Goal: Information Seeking & Learning: Learn about a topic

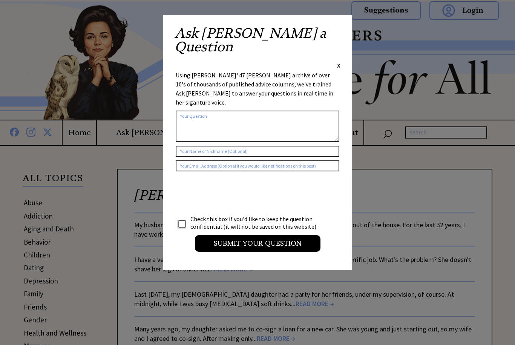
click at [338, 61] on span "X" at bounding box center [338, 65] width 3 height 8
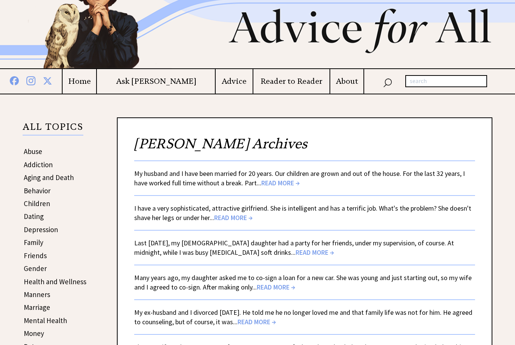
scroll to position [51, 0]
click at [39, 258] on link "Friends" at bounding box center [35, 255] width 23 height 9
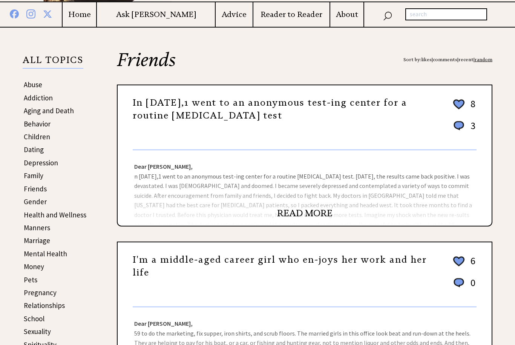
scroll to position [118, 0]
click at [310, 193] on div "Dear Ann Landers, Dear Dallas, Yours is truly a nightmare with a happy ending, …" at bounding box center [305, 188] width 374 height 75
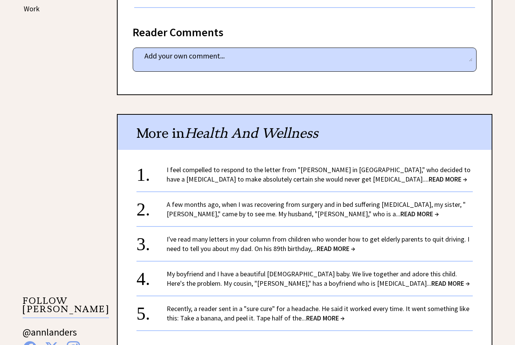
scroll to position [481, 0]
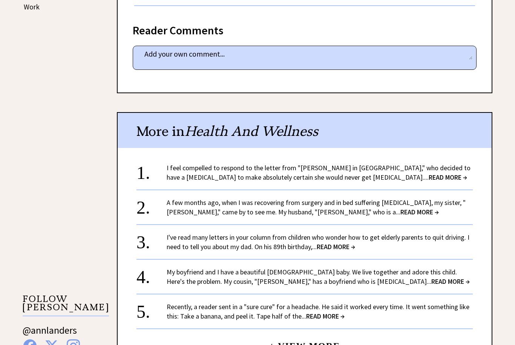
click at [329, 163] on link "I feel compelled to respond to the letter from "M.J. in Sarasota," who decided …" at bounding box center [319, 172] width 304 height 18
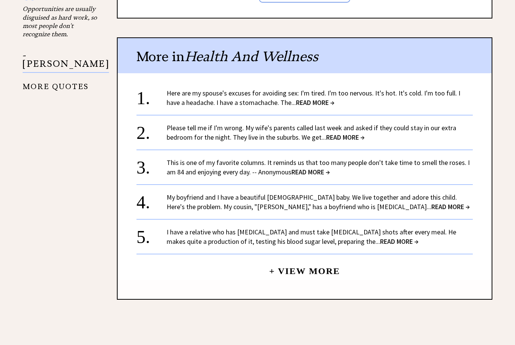
scroll to position [942, 0]
click at [326, 260] on link "+ View More" at bounding box center [304, 268] width 71 height 16
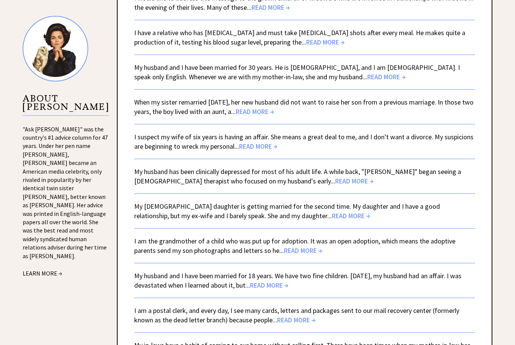
scroll to position [745, 0]
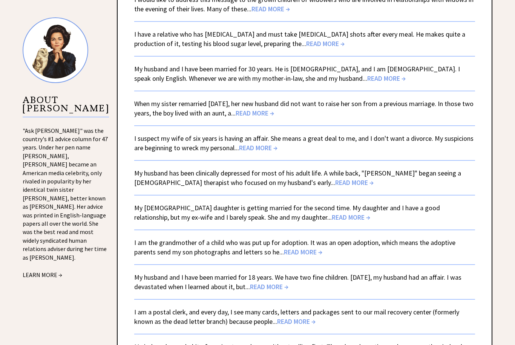
click at [332, 220] on span "READ MORE →" at bounding box center [351, 217] width 38 height 9
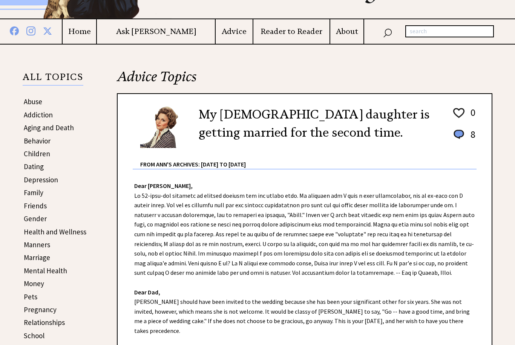
scroll to position [100, 0]
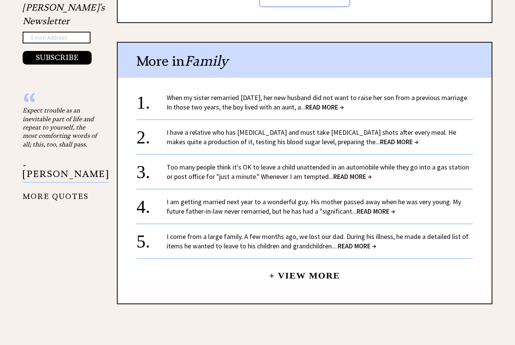
scroll to position [842, 0]
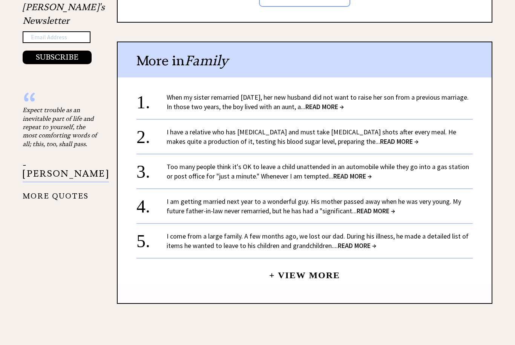
click at [409, 271] on center "+ View More" at bounding box center [305, 187] width 336 height 193
click at [330, 276] on div "More in Family 1. When my sister remarried two years ago, her new husband did n…" at bounding box center [305, 172] width 376 height 262
click at [348, 241] on span "READ MORE →" at bounding box center [357, 245] width 38 height 9
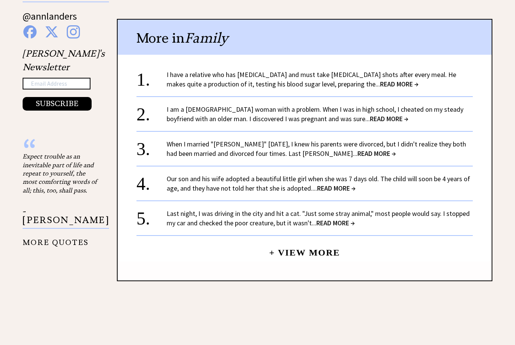
scroll to position [719, 0]
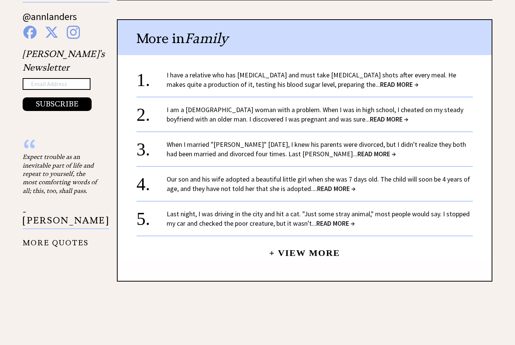
click at [332, 243] on link "+ View More" at bounding box center [304, 249] width 71 height 16
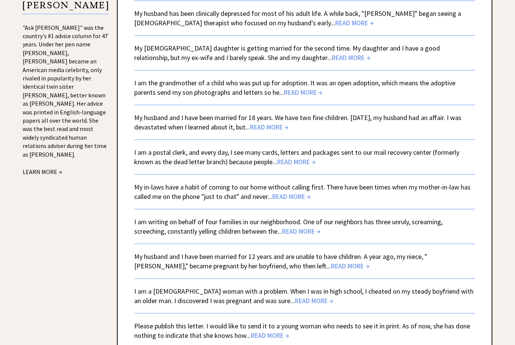
scroll to position [905, 0]
click at [310, 165] on span "READ MORE →" at bounding box center [296, 162] width 38 height 9
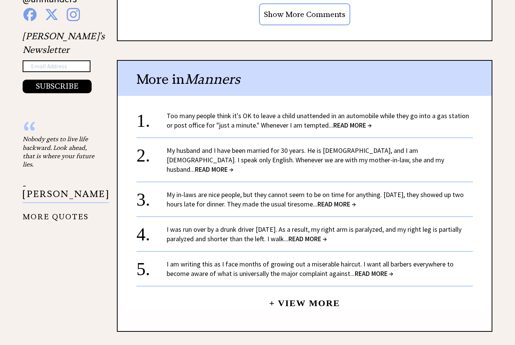
scroll to position [811, 0]
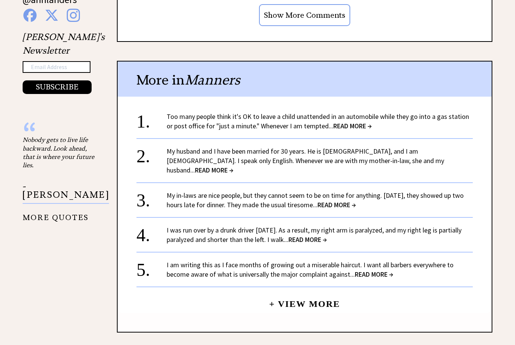
click at [352, 261] on link "I am writing this as I face months of growing out a miserable haircut. I want a…" at bounding box center [310, 270] width 287 height 18
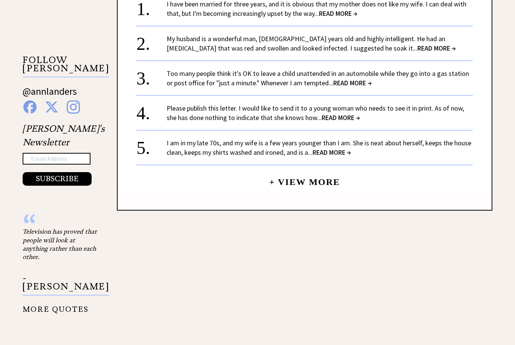
scroll to position [720, 0]
click at [349, 104] on link "Please publish this letter. I would like to send it to a young woman who needs …" at bounding box center [316, 113] width 298 height 18
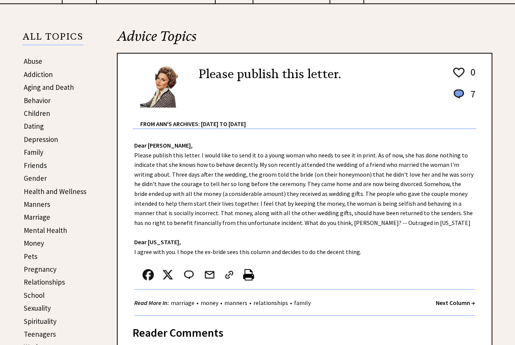
scroll to position [142, 0]
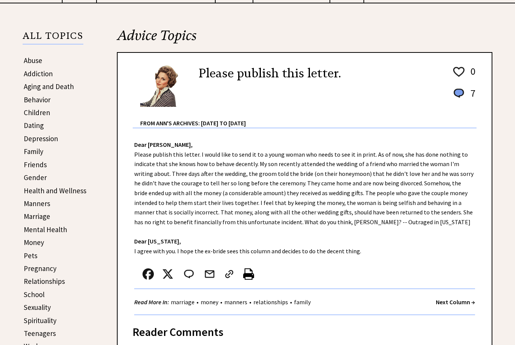
click at [39, 206] on link "Manners" at bounding box center [37, 203] width 26 height 9
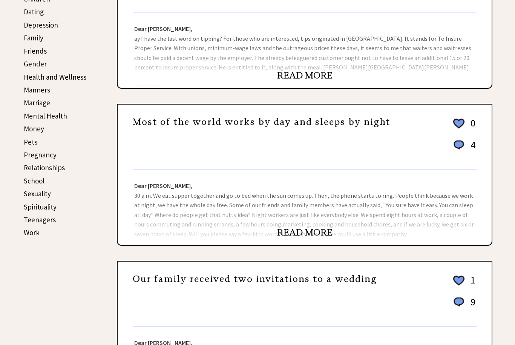
scroll to position [256, 0]
click at [315, 235] on link "READ MORE" at bounding box center [304, 232] width 55 height 11
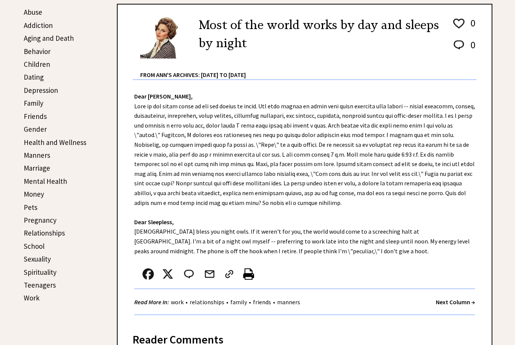
scroll to position [191, 0]
click at [36, 245] on link "School" at bounding box center [34, 245] width 21 height 9
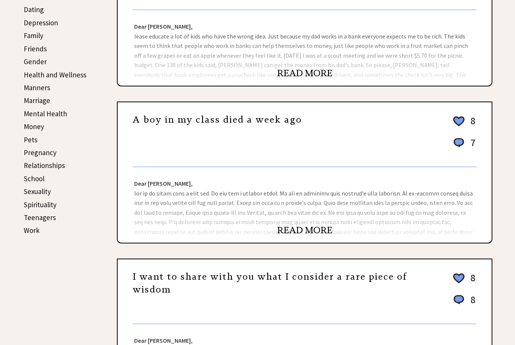
scroll to position [258, 0]
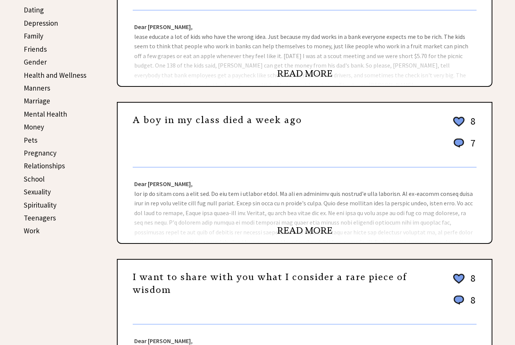
click at [346, 215] on div "Dear Ann Landers, Dear Cleveland, I hope your letter will make an impact on tho…" at bounding box center [305, 204] width 374 height 75
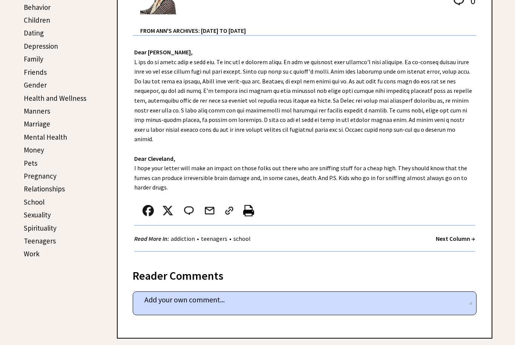
scroll to position [235, 0]
click at [451, 235] on strong "Next Column →" at bounding box center [455, 239] width 39 height 8
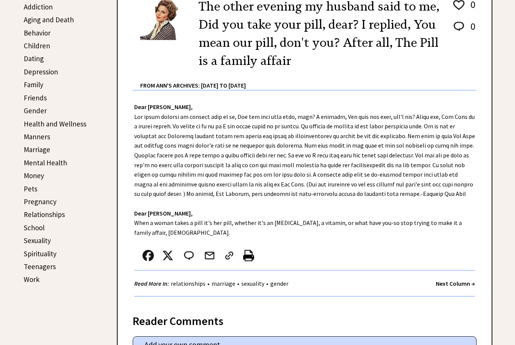
scroll to position [209, 0]
click at [58, 215] on link "Relationships" at bounding box center [44, 214] width 41 height 9
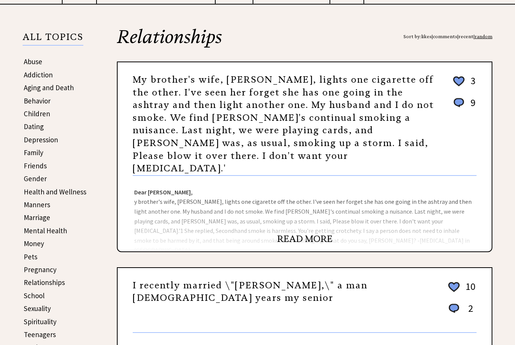
scroll to position [141, 0]
click at [340, 208] on div "Dear [PERSON_NAME], y brother's wife, [PERSON_NAME], lights one cigarette off t…" at bounding box center [305, 213] width 374 height 75
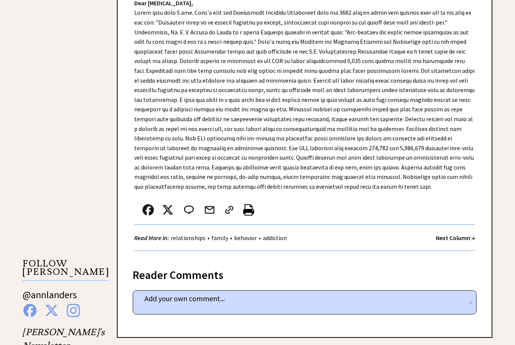
scroll to position [517, 0]
click at [451, 234] on strong "Next Column →" at bounding box center [455, 238] width 39 height 8
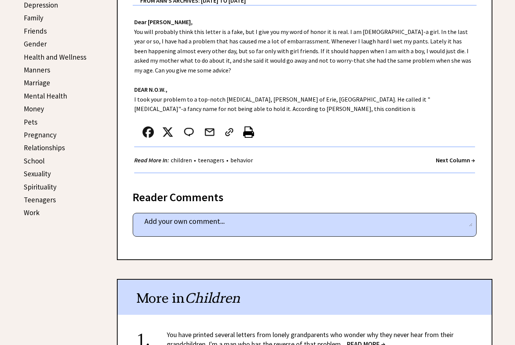
scroll to position [276, 0]
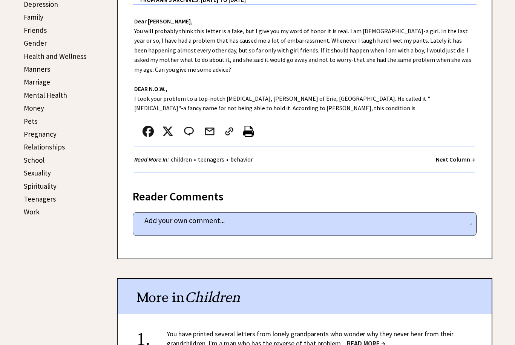
click at [470, 159] on strong "Next Column →" at bounding box center [455, 160] width 39 height 8
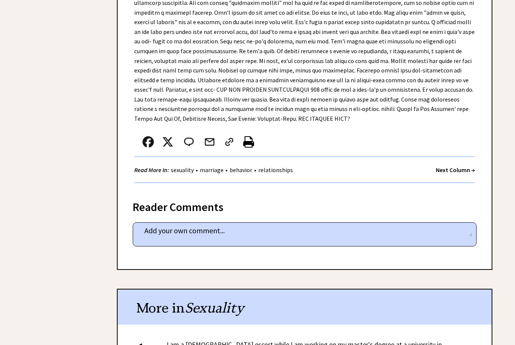
scroll to position [1366, 0]
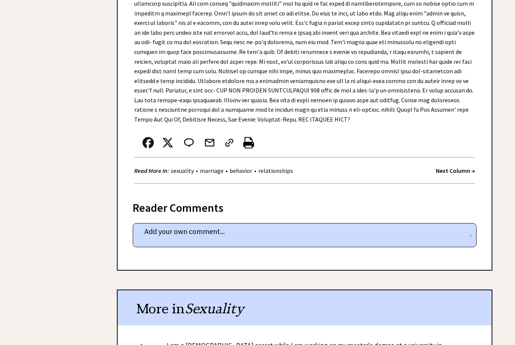
click at [459, 167] on strong "Next Column →" at bounding box center [455, 171] width 39 height 8
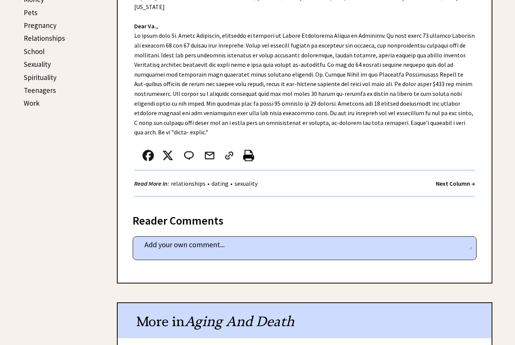
scroll to position [396, 0]
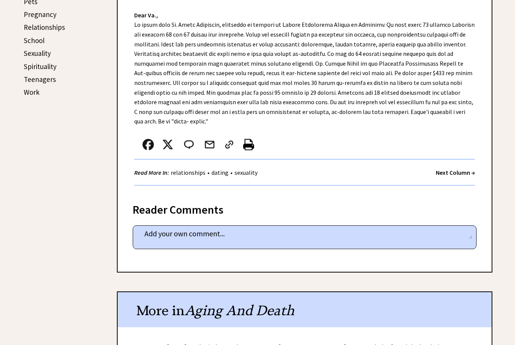
click at [469, 169] on strong "Next Column →" at bounding box center [455, 173] width 39 height 8
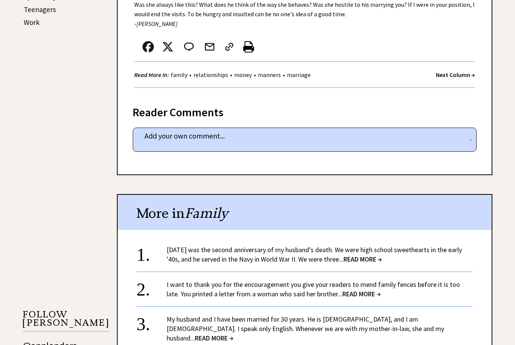
scroll to position [465, 0]
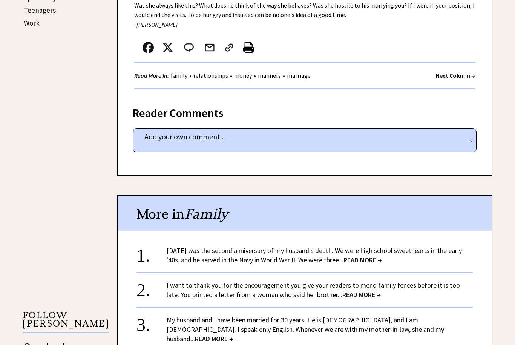
click at [462, 74] on strong "Next Column →" at bounding box center [455, 76] width 39 height 8
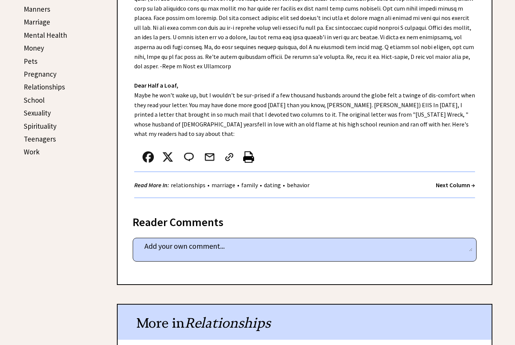
scroll to position [336, 0]
click at [443, 181] on strong "Next Column →" at bounding box center [455, 185] width 39 height 8
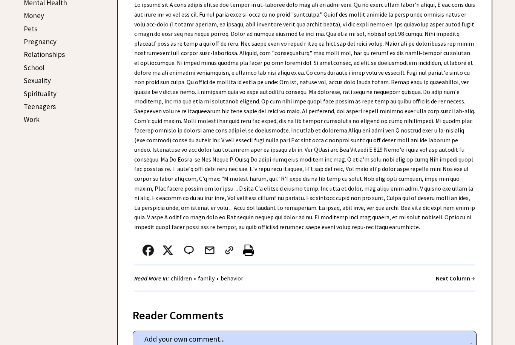
scroll to position [370, 0]
